Goal: Transaction & Acquisition: Purchase product/service

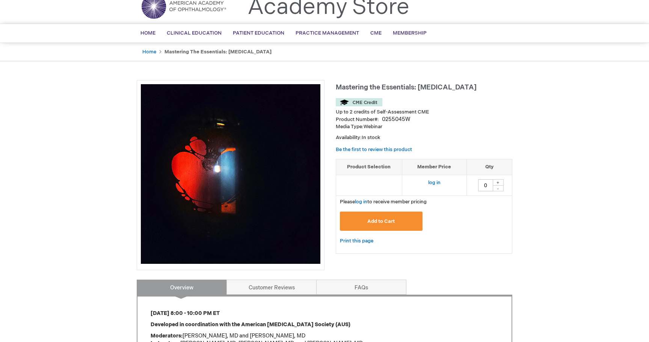
scroll to position [32, 0]
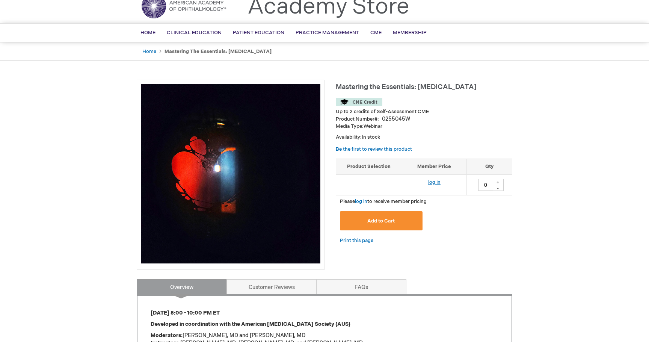
click at [433, 181] on link "log in" at bounding box center [434, 182] width 12 height 6
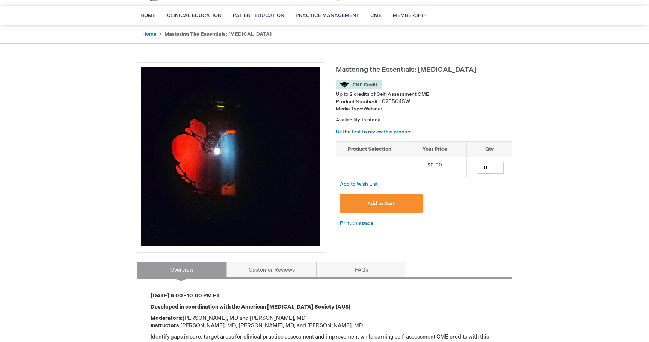
scroll to position [50, 0]
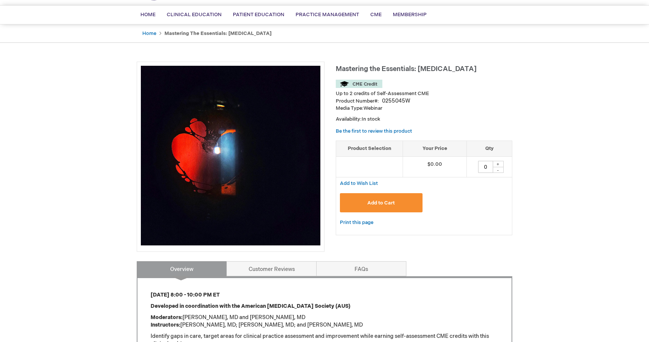
click at [381, 206] on button "Add to Cart" at bounding box center [381, 202] width 83 height 19
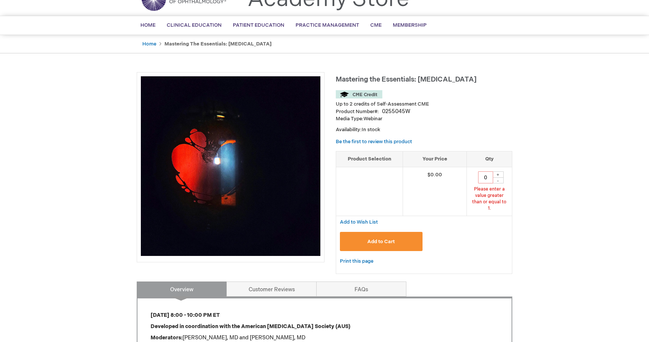
scroll to position [38, 0]
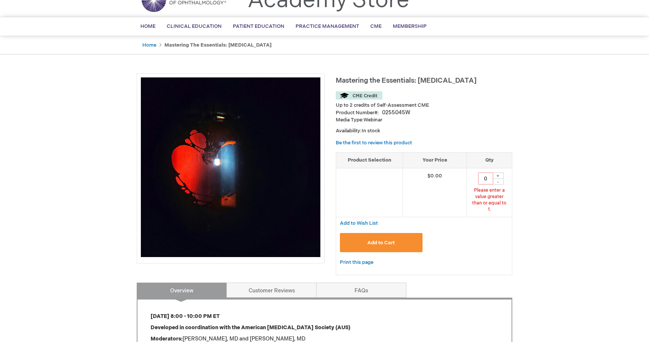
click at [501, 175] on div "+" at bounding box center [498, 175] width 11 height 6
type input "1"
click at [406, 239] on button "Add to Cart" at bounding box center [381, 242] width 83 height 19
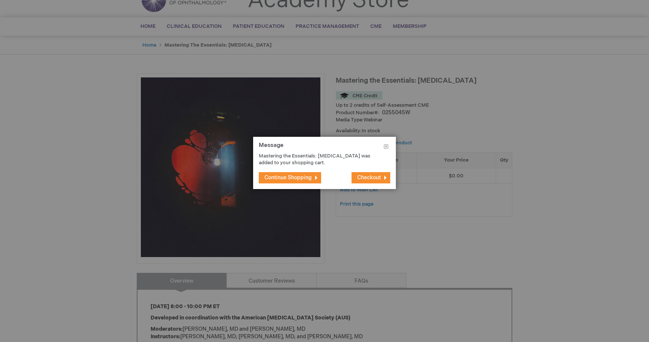
click at [371, 175] on span "Checkout" at bounding box center [369, 177] width 24 height 6
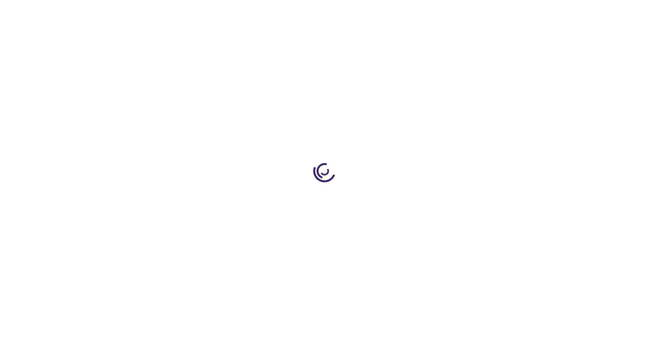
select select "US"
select select "43"
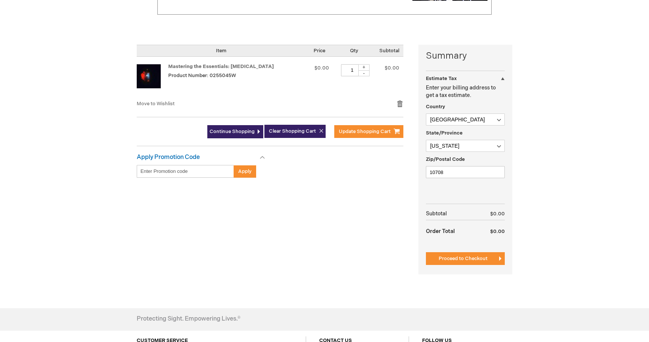
scroll to position [148, 0]
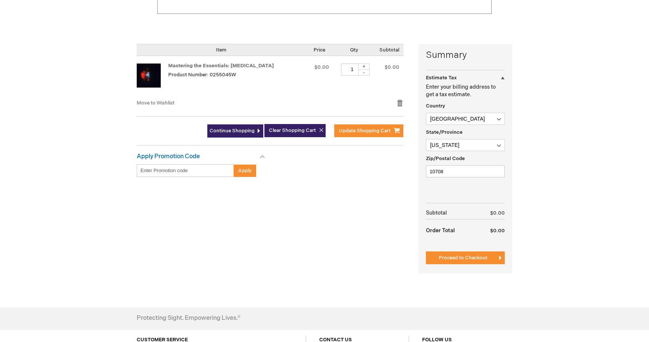
click at [470, 257] on span "Proceed to Checkout" at bounding box center [463, 258] width 49 height 6
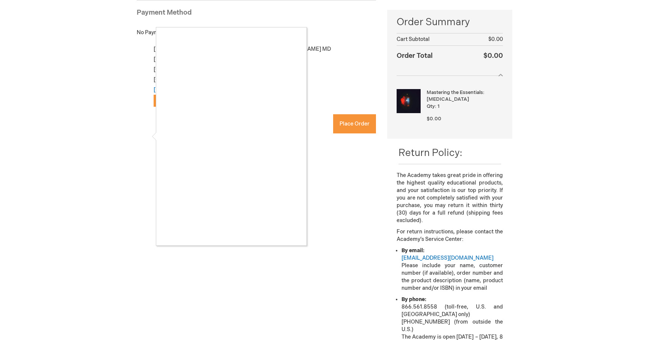
scroll to position [110, 0]
checkbox input "true"
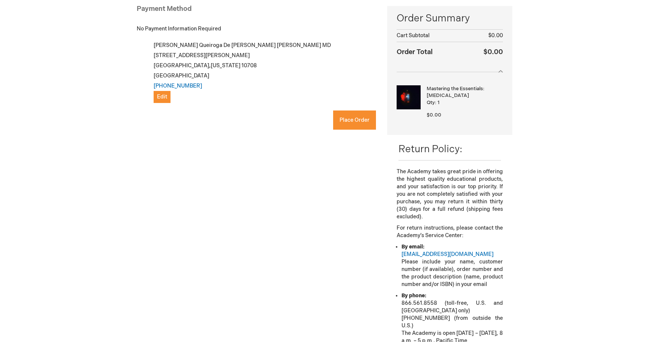
scroll to position [115, 0]
click at [347, 123] on button "Place Order" at bounding box center [354, 119] width 43 height 19
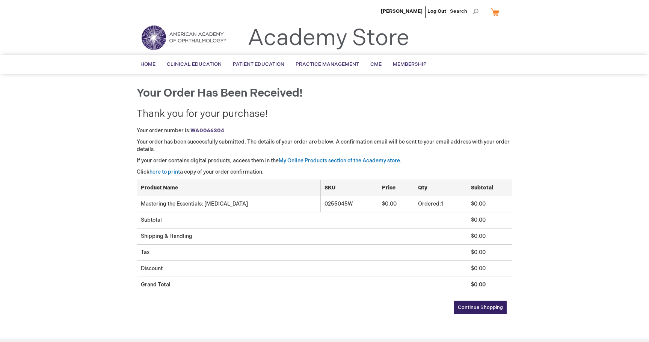
click at [482, 308] on span "Continue Shopping" at bounding box center [480, 307] width 45 height 6
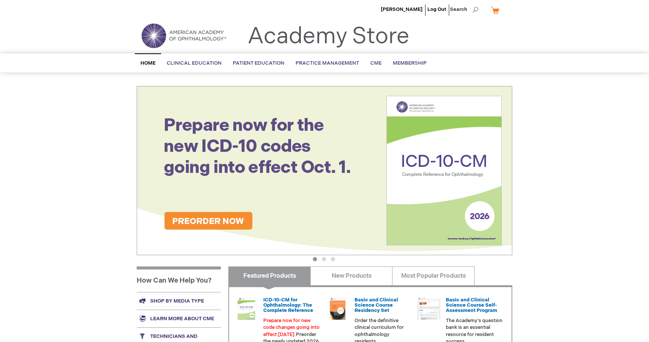
scroll to position [2, 0]
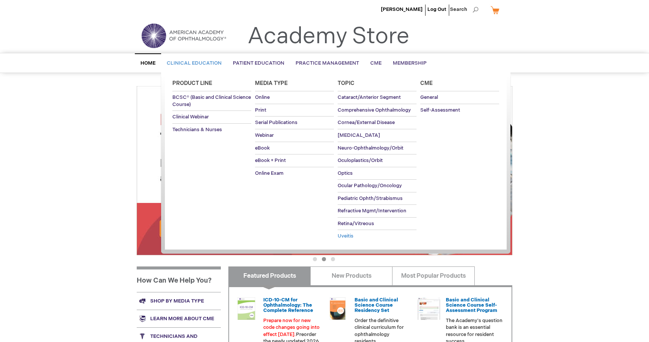
click at [349, 233] on span "Uveitis" at bounding box center [346, 236] width 16 height 6
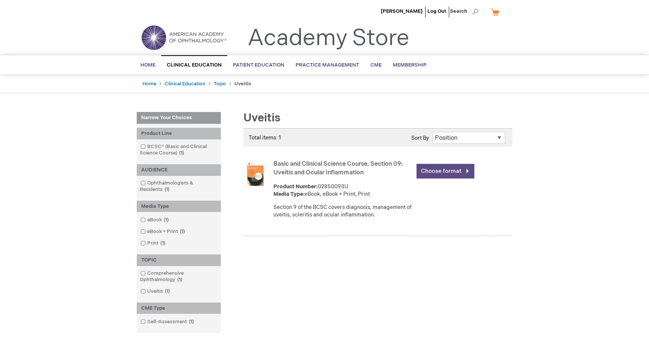
click at [430, 175] on link "Choose format" at bounding box center [446, 171] width 58 height 15
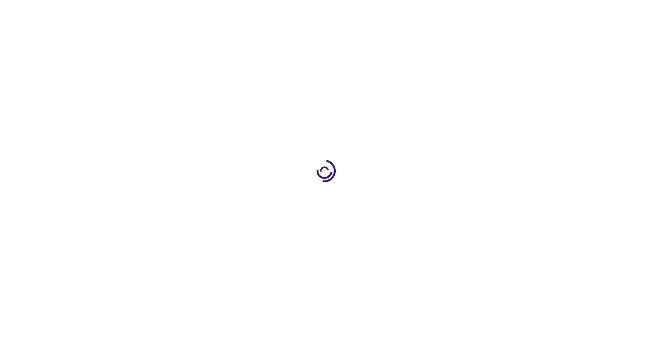
type input "0"
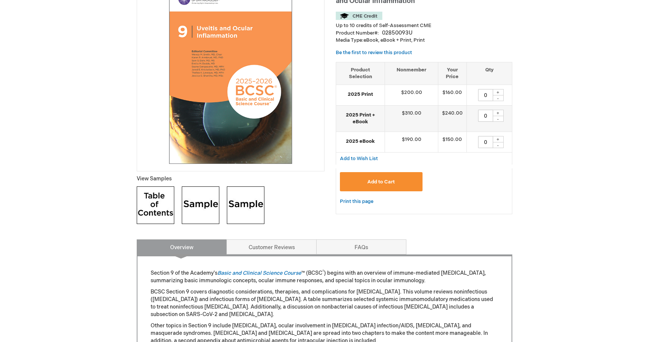
scroll to position [131, 0]
click at [500, 137] on div "+" at bounding box center [498, 139] width 11 height 6
type input "1"
click at [403, 180] on button "Add to Cart" at bounding box center [381, 181] width 83 height 19
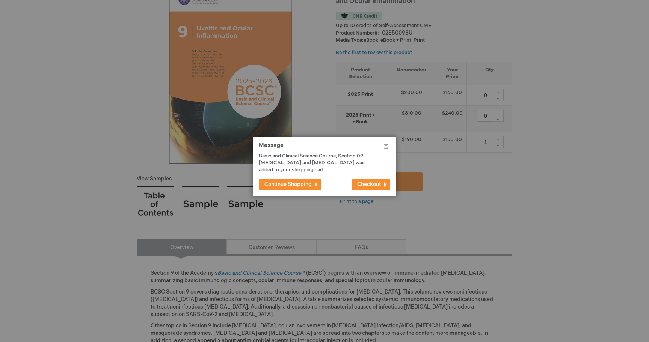
click at [369, 184] on span "Checkout" at bounding box center [369, 184] width 24 height 6
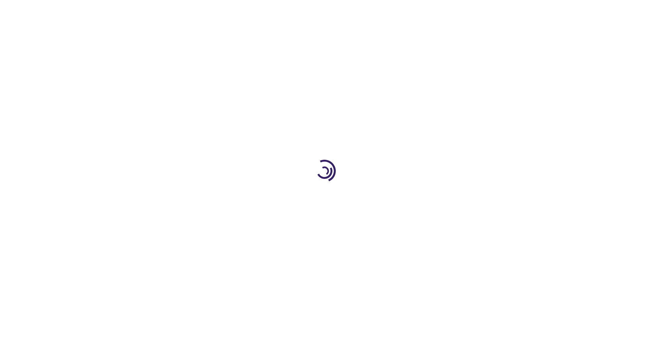
select select "US"
select select "43"
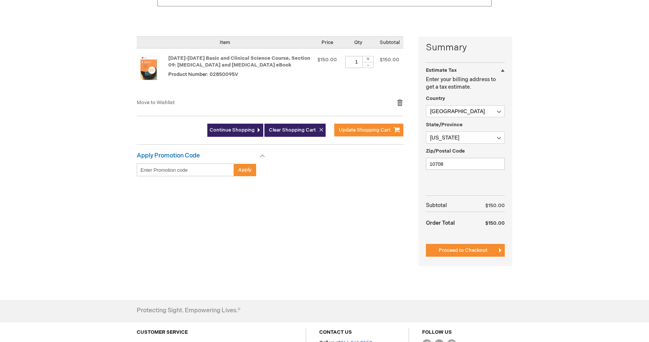
scroll to position [157, 0]
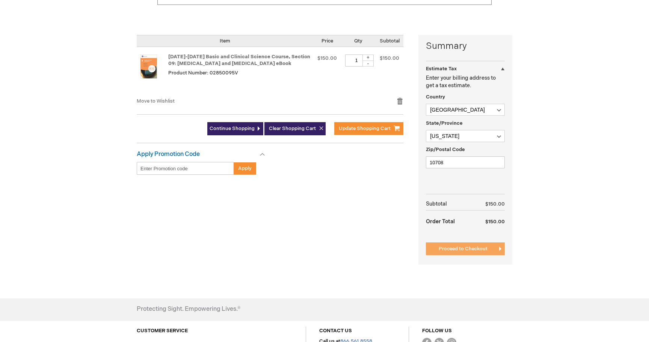
click at [482, 249] on span "Proceed to Checkout" at bounding box center [463, 249] width 49 height 6
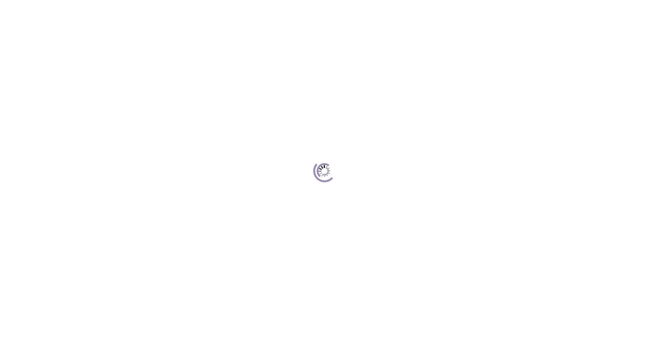
scroll to position [103, 0]
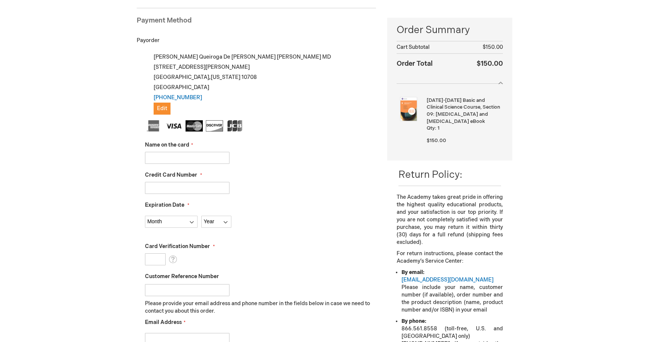
click at [182, 161] on input "Name on the card" at bounding box center [187, 158] width 85 height 12
type input "[PERSON_NAME]"
click at [177, 183] on input "Credit Card Number" at bounding box center [187, 188] width 85 height 12
type input "371303713331014"
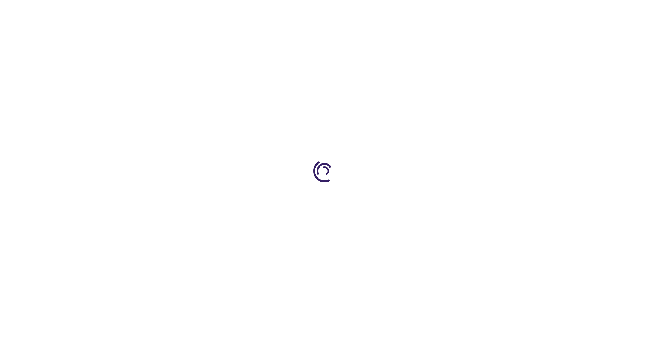
select select "US"
select select "43"
type input "0"
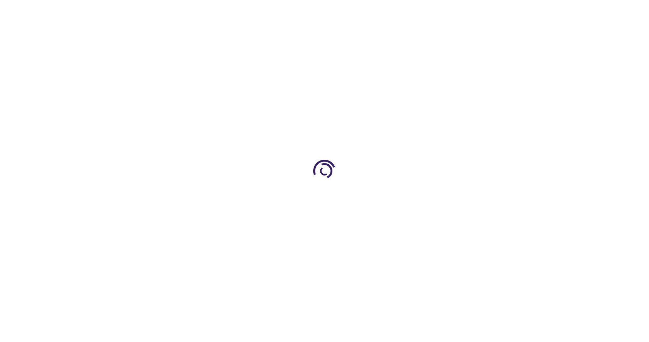
type input "1"
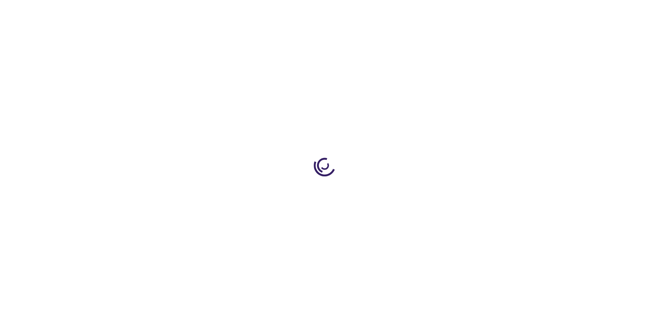
scroll to position [0, 0]
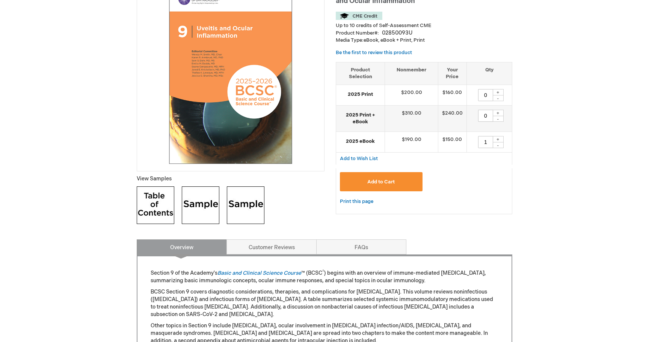
click at [163, 210] on img at bounding box center [156, 205] width 38 height 38
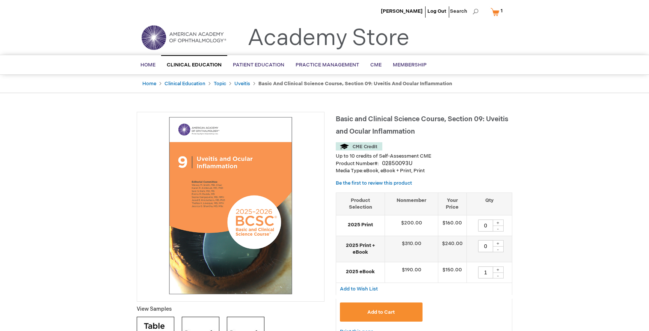
click at [495, 11] on link "My Cart 1 1 items" at bounding box center [498, 11] width 18 height 13
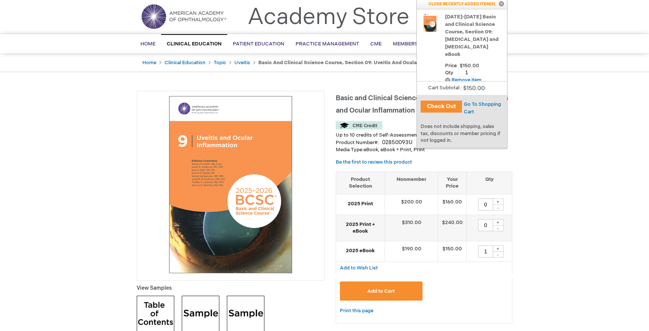
scroll to position [21, 0]
click at [434, 103] on button "Check Out" at bounding box center [441, 107] width 41 height 12
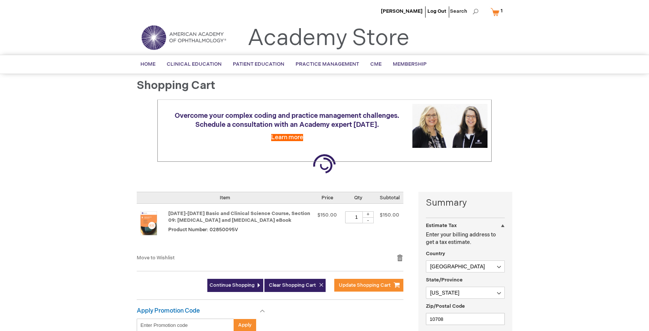
select select "US"
select select "43"
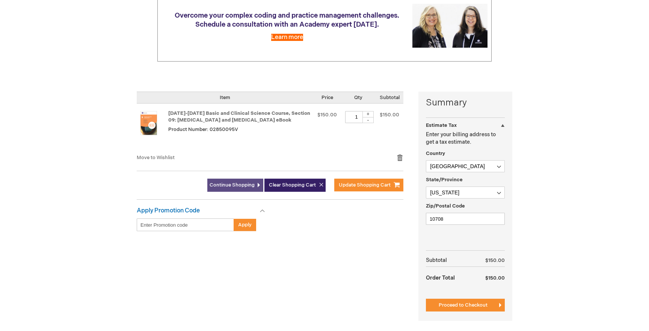
scroll to position [101, 0]
click at [221, 183] on span "Continue Shopping" at bounding box center [232, 185] width 45 height 6
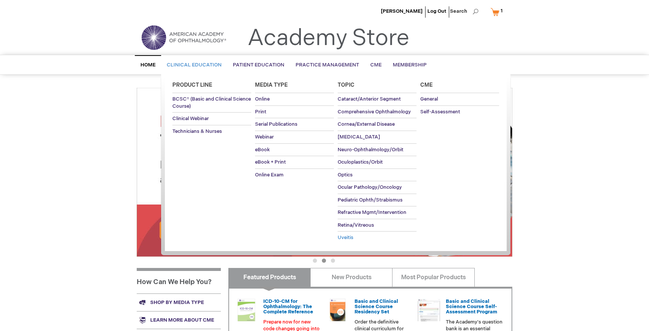
click at [345, 237] on span "Uveitis" at bounding box center [346, 238] width 16 height 6
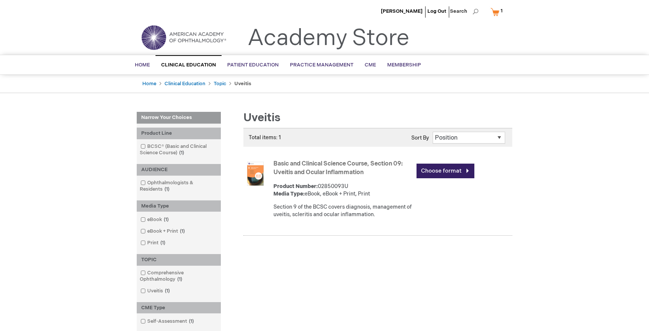
click at [499, 12] on link "My Cart 1 1 items" at bounding box center [498, 11] width 18 height 13
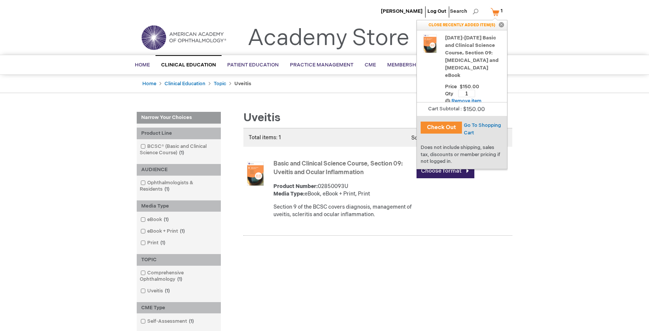
click at [443, 125] on button "Check Out" at bounding box center [441, 128] width 41 height 12
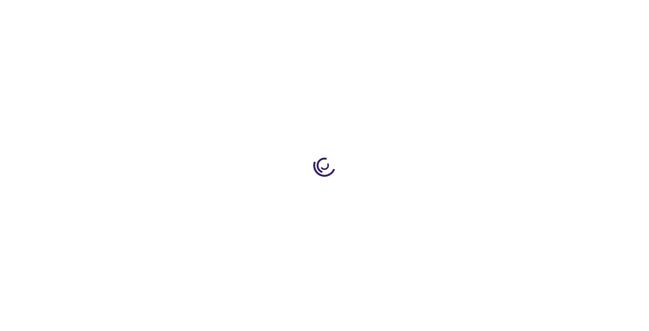
select select "US"
select select "43"
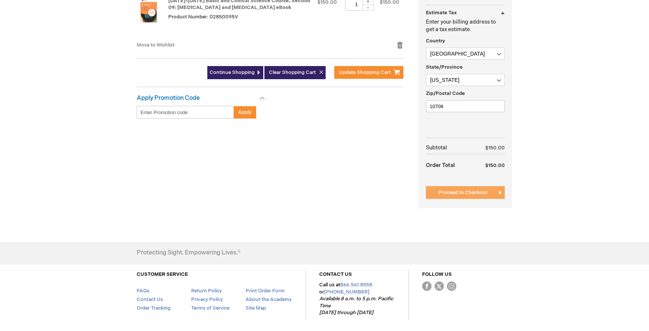
scroll to position [214, 0]
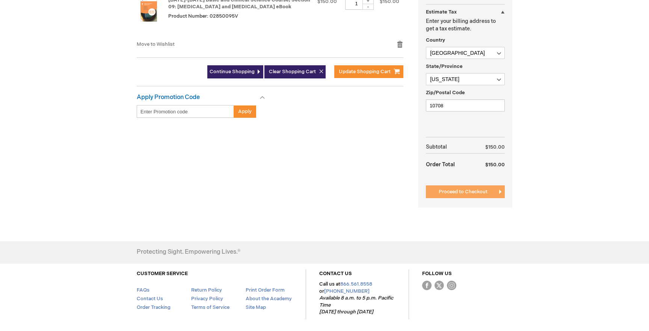
click at [462, 193] on span "Proceed to Checkout" at bounding box center [463, 192] width 49 height 6
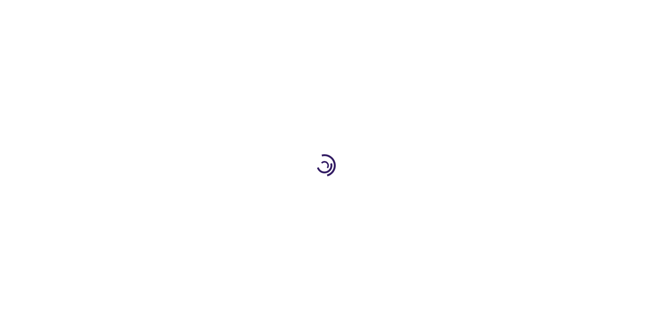
scroll to position [103, 0]
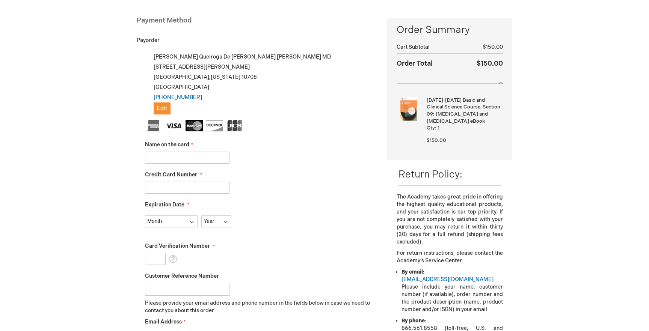
drag, startPoint x: 184, startPoint y: 155, endPoint x: 213, endPoint y: 150, distance: 29.4
click at [184, 155] on input "Name on the card" at bounding box center [187, 158] width 85 height 12
type input "[CREDIT_CARD_NUMBER]"
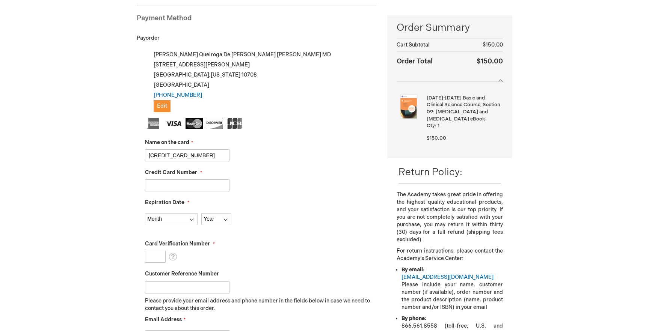
drag, startPoint x: 193, startPoint y: 156, endPoint x: 119, endPoint y: 151, distance: 74.9
click at [119, 151] on div "[PERSON_NAME] Log Out Search My Cart 1 1 items CLOSE RECENTLY ADDED ITEM(S) Clo…" at bounding box center [324, 269] width 649 height 749
click at [175, 181] on input "Credit Card Number" at bounding box center [187, 186] width 85 height 12
paste input "[CREDIT_CARD_NUMBER]"
type input "[CREDIT_CARD_NUMBER]"
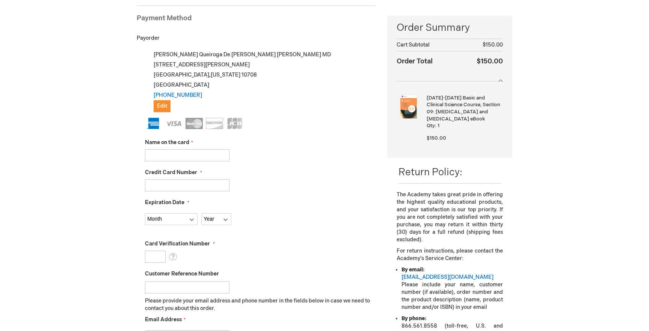
click at [168, 160] on input "Name on the card" at bounding box center [187, 156] width 85 height 12
type input "[PERSON_NAME]"
select select "10"
select select "2029"
click at [155, 257] on input "Card Verification Number" at bounding box center [155, 257] width 21 height 12
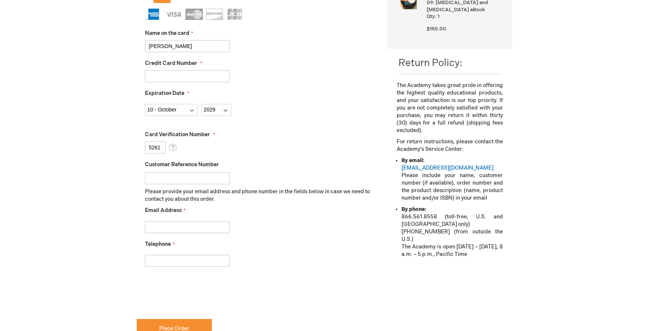
scroll to position [218, 0]
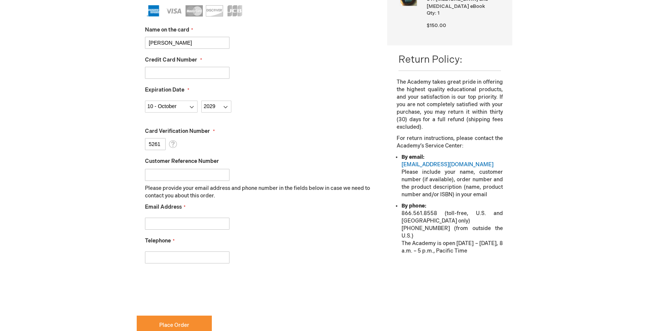
type input "5261"
type input "fabiqueiroga@"
type input "[EMAIL_ADDRESS][DOMAIN_NAME]"
type input "6465990049"
checkbox input "true"
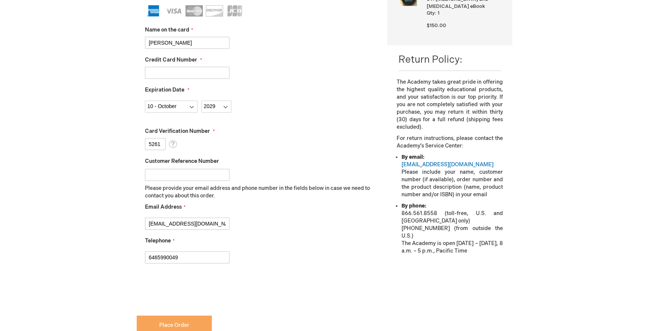
click at [180, 322] on span "Place Order" at bounding box center [174, 325] width 30 height 6
